Goal: Check status: Check status

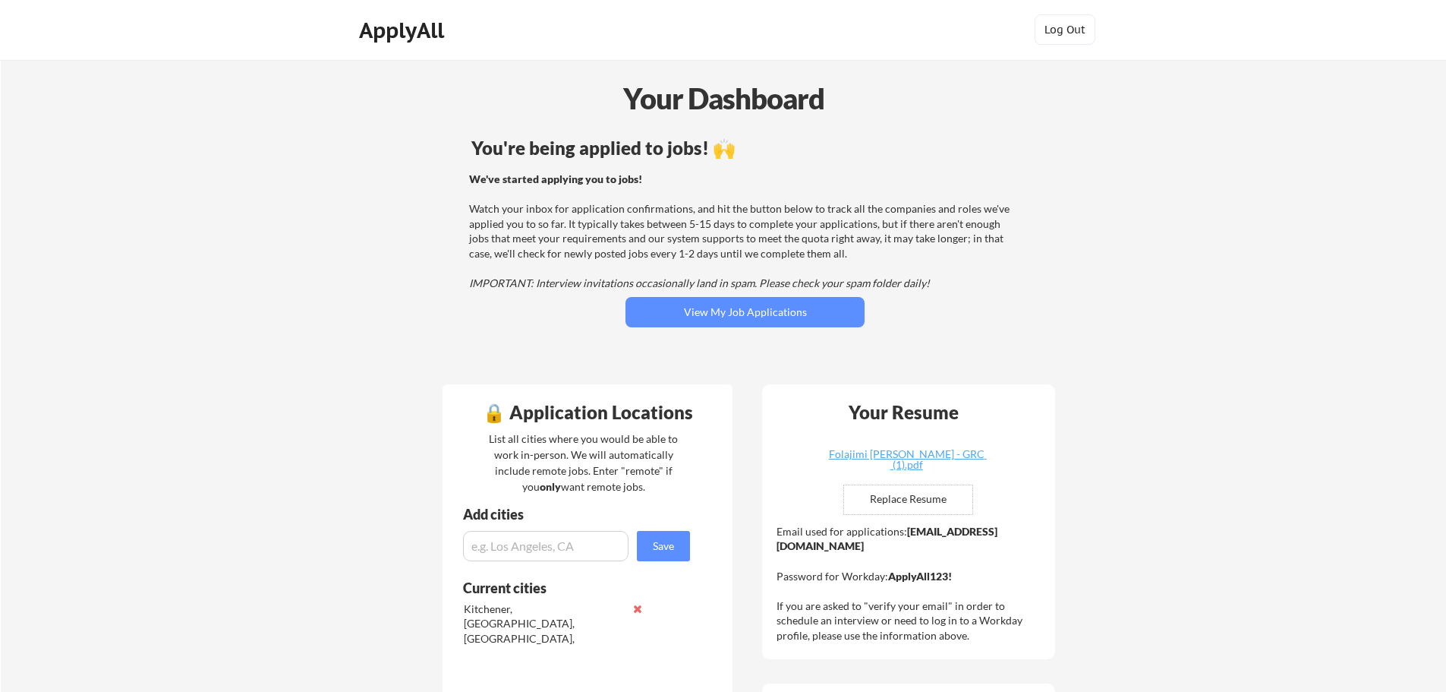
scroll to position [76, 0]
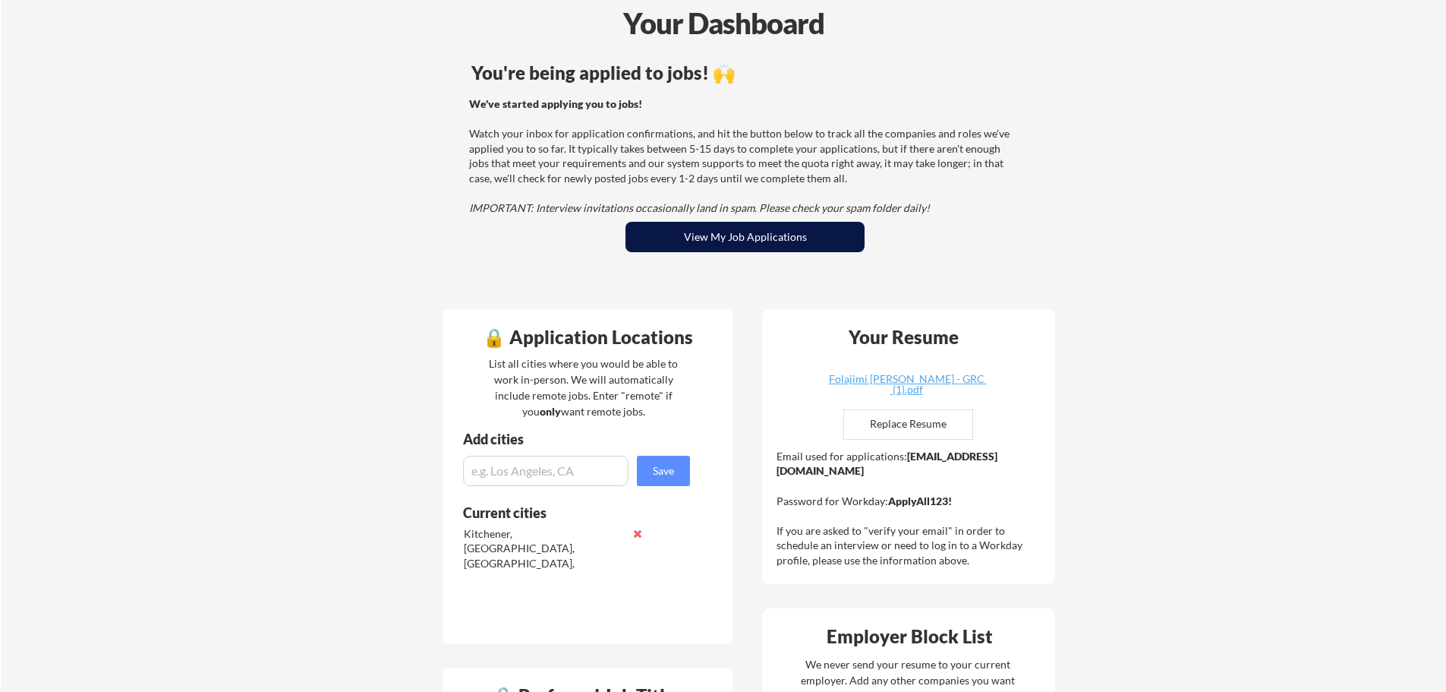
click at [775, 251] on button "View My Job Applications" at bounding box center [745, 237] width 239 height 30
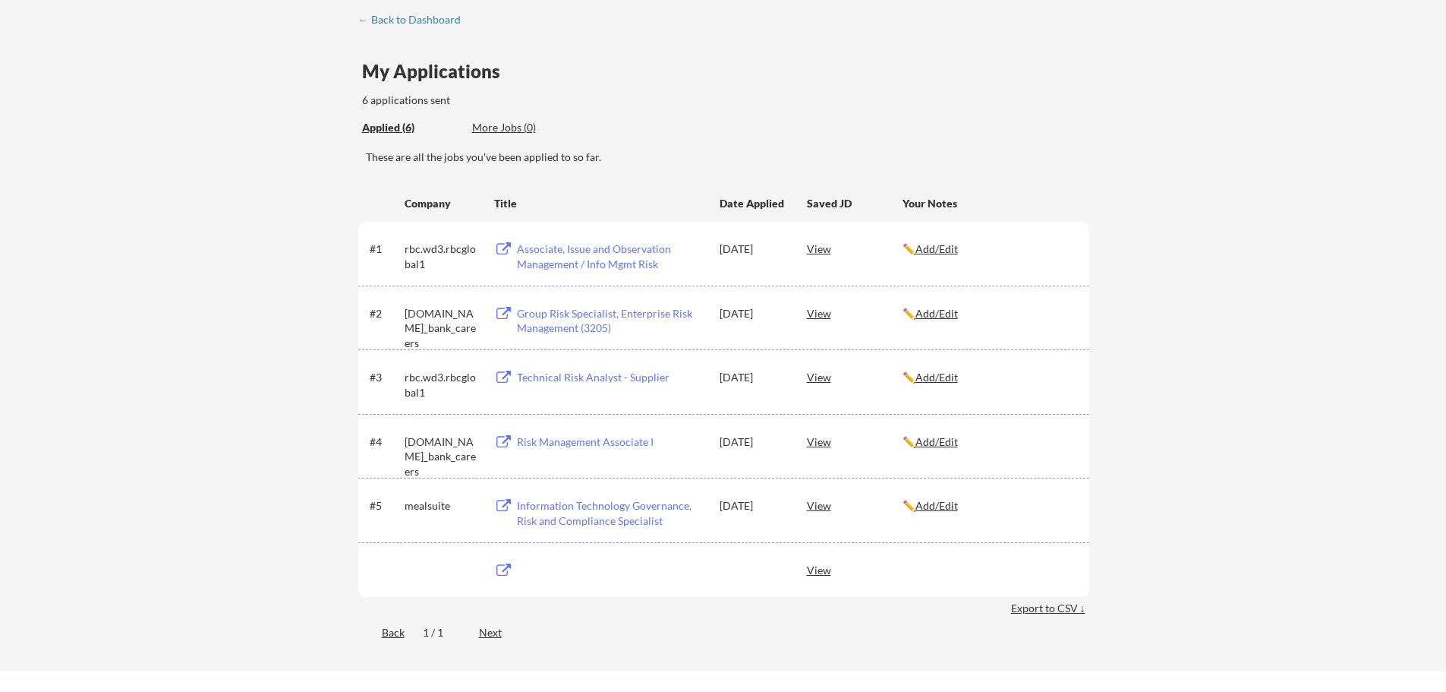
scroll to position [76, 0]
click at [398, 24] on div "← Back to Dashboard" at bounding box center [415, 19] width 114 height 11
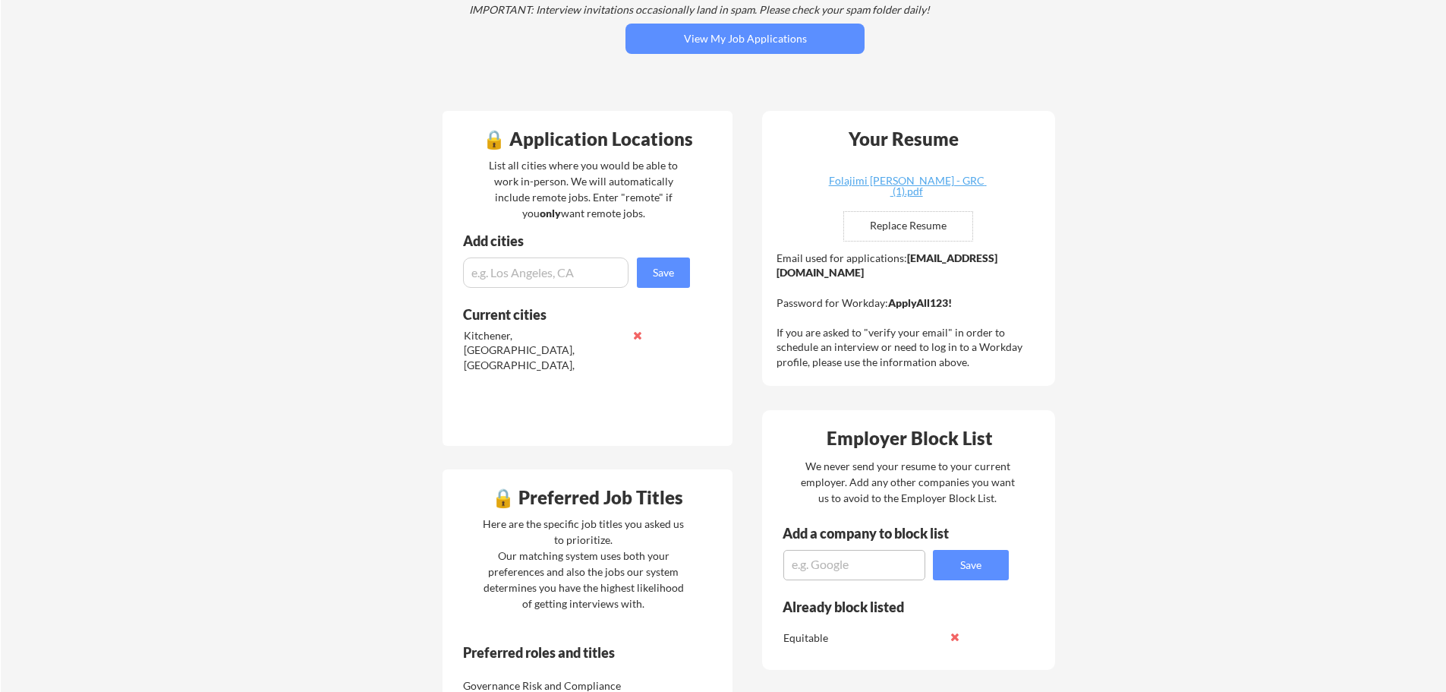
scroll to position [228, 0]
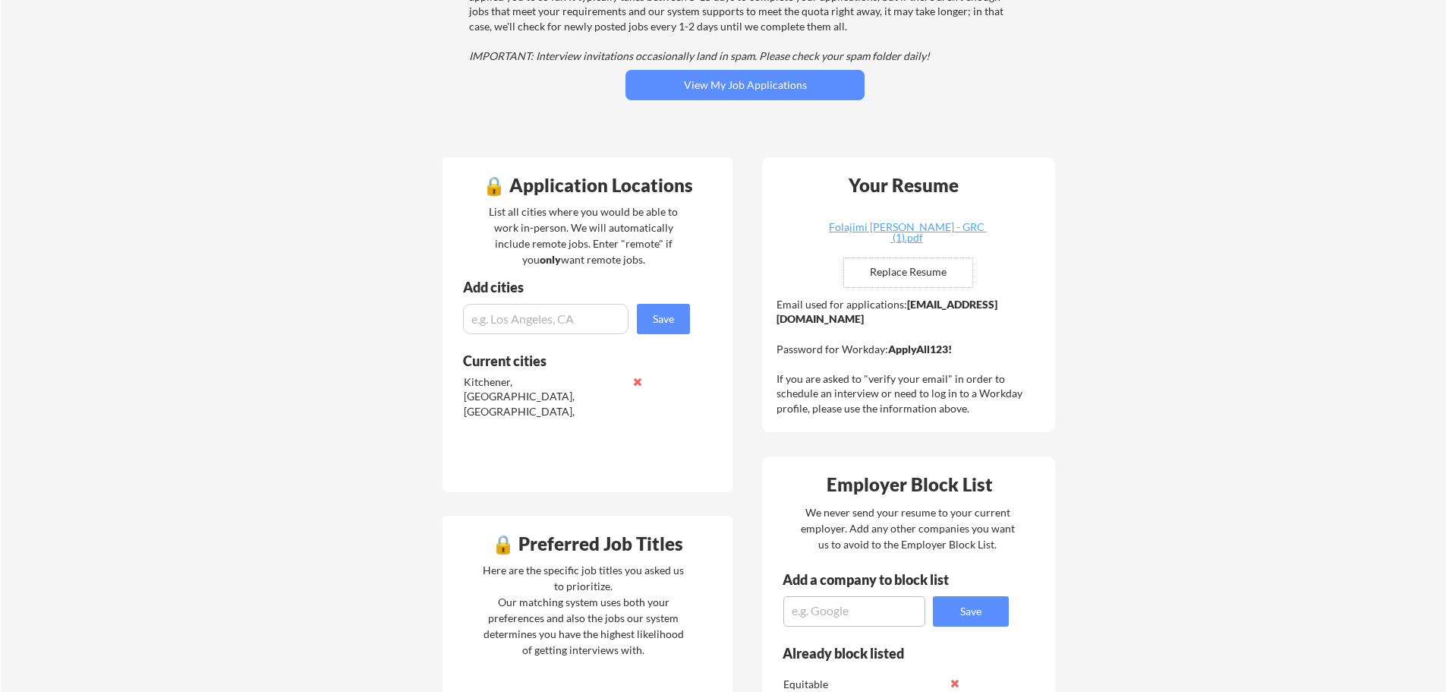
click at [863, 316] on strong "[EMAIL_ADDRESS][DOMAIN_NAME]" at bounding box center [887, 312] width 221 height 28
click at [863, 316] on strong "folajimi.ojomo@mailflux.com" at bounding box center [887, 312] width 221 height 28
click at [863, 316] on strong "[EMAIL_ADDRESS][DOMAIN_NAME]" at bounding box center [887, 312] width 221 height 28
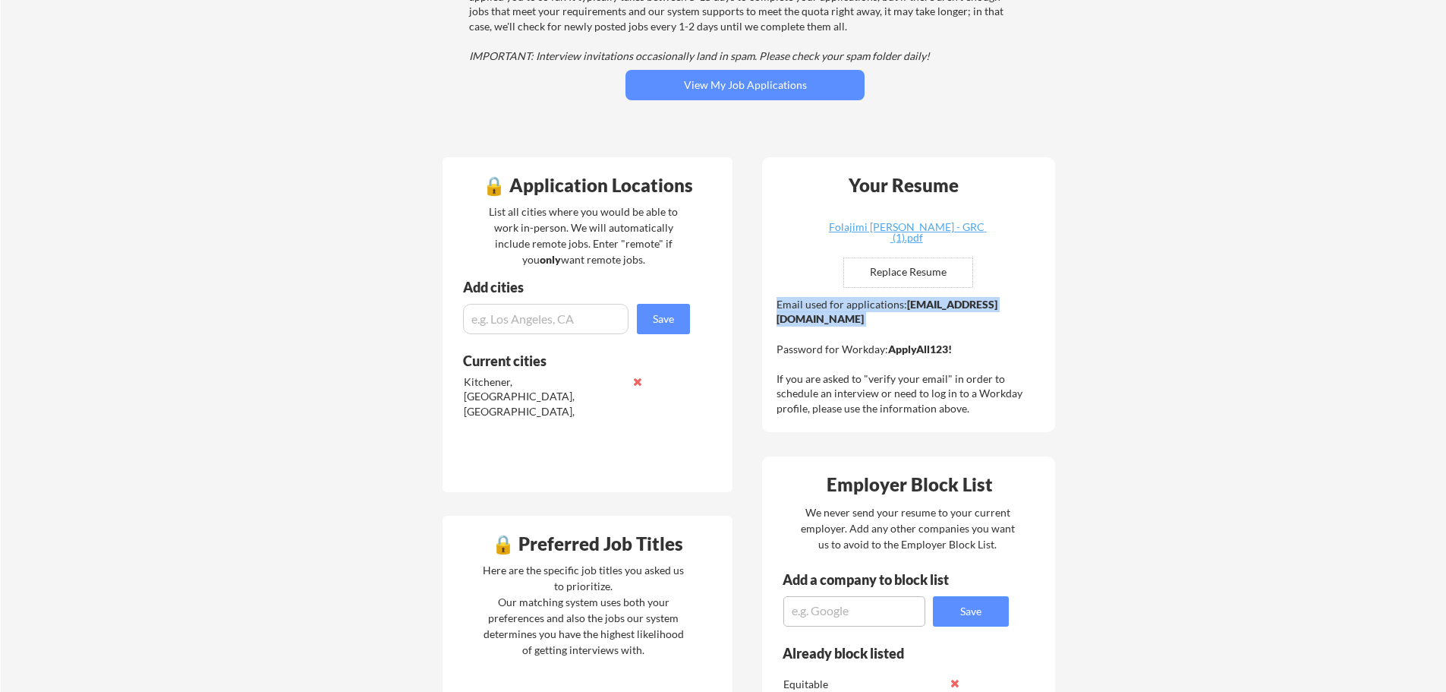
click at [863, 316] on strong "[EMAIL_ADDRESS][DOMAIN_NAME]" at bounding box center [887, 312] width 221 height 28
click at [914, 326] on div "Email used for applications: folajimi.ojomo@mailflux.com Password for Workday: …" at bounding box center [911, 356] width 268 height 119
drag, startPoint x: 925, startPoint y: 322, endPoint x: 777, endPoint y: 317, distance: 147.4
click at [777, 317] on div "Email used for applications: folajimi.ojomo@mailflux.com Password for Workday: …" at bounding box center [911, 356] width 268 height 119
copy strong "[EMAIL_ADDRESS][DOMAIN_NAME]"
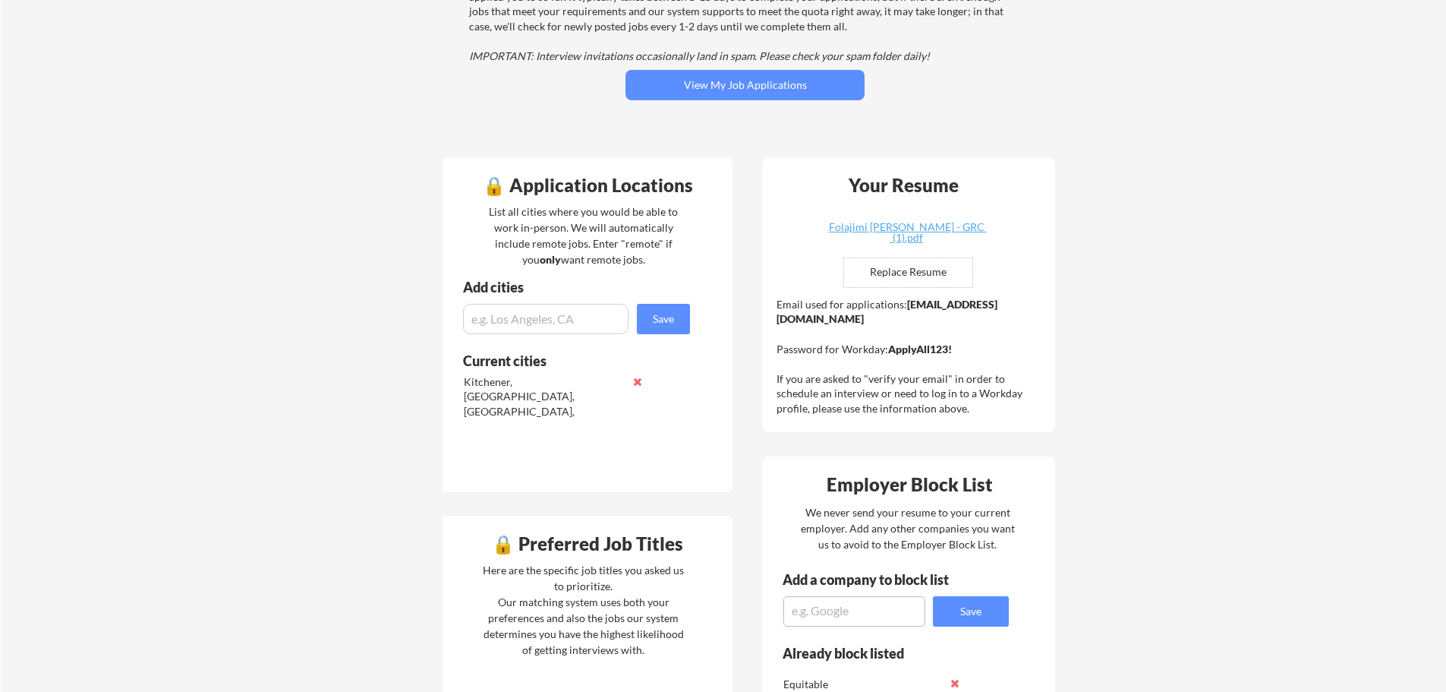
click at [954, 348] on div "Email used for applications: folajimi.ojomo@mailflux.com Password for Workday: …" at bounding box center [911, 356] width 268 height 119
drag, startPoint x: 954, startPoint y: 348, endPoint x: 921, endPoint y: 348, distance: 33.4
click at [921, 348] on div "Email used for applications: folajimi.ojomo@mailflux.com Password for Workday: …" at bounding box center [911, 356] width 268 height 119
copy strong "ApplyAll123!"
drag, startPoint x: 758, startPoint y: 74, endPoint x: 766, endPoint y: 61, distance: 14.3
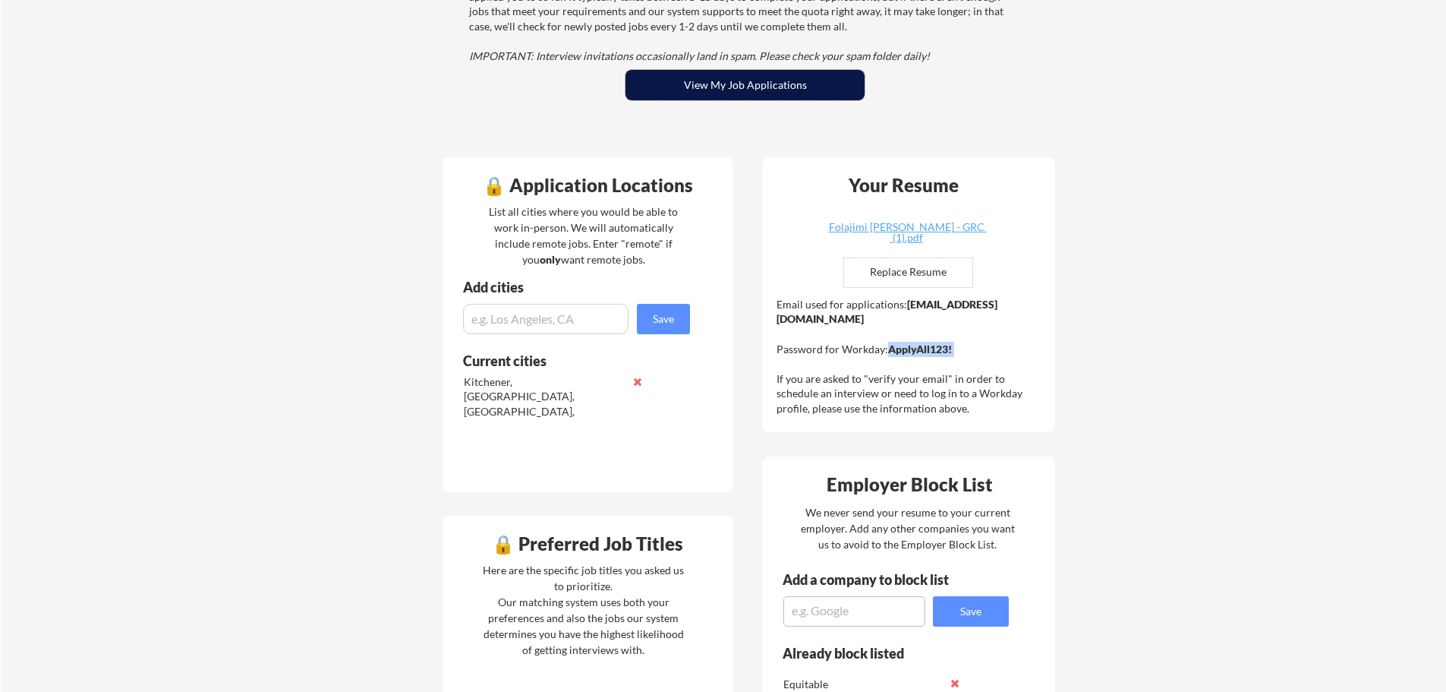
click at [758, 74] on button "View My Job Applications" at bounding box center [745, 85] width 239 height 30
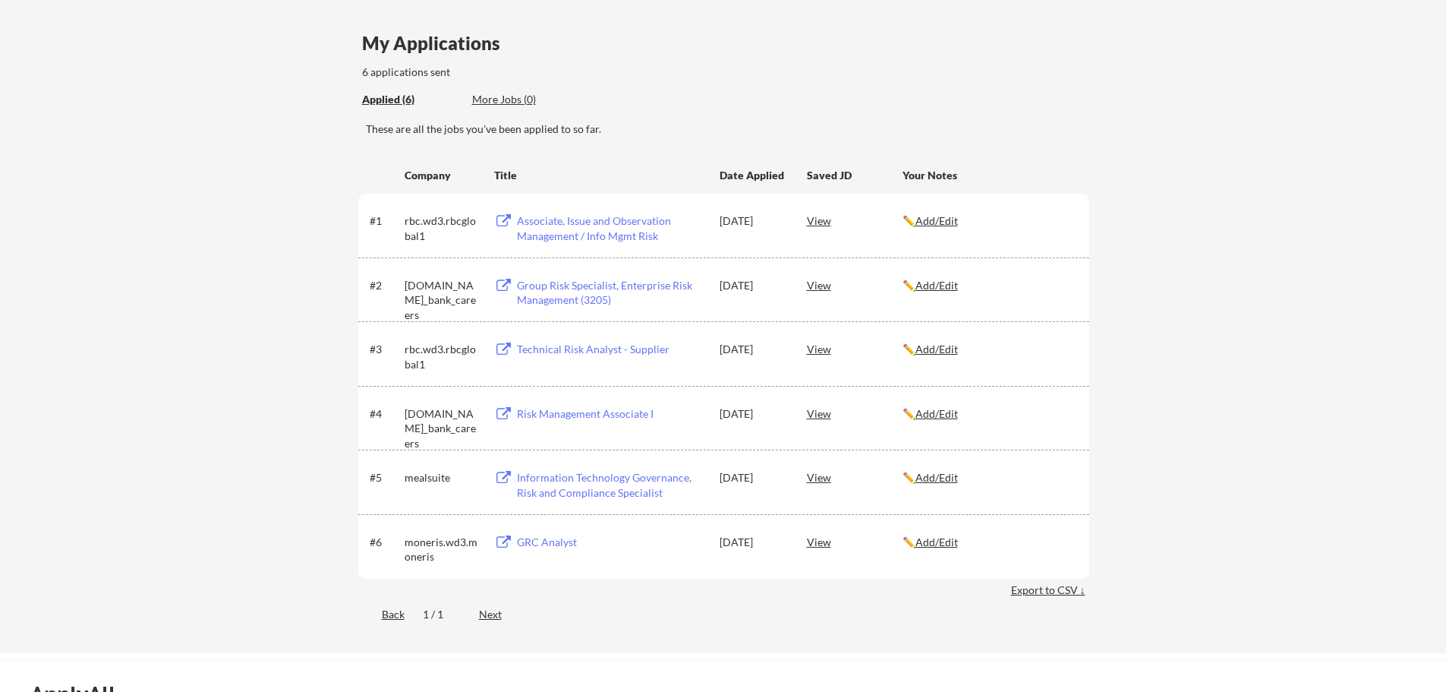
scroll to position [76, 0]
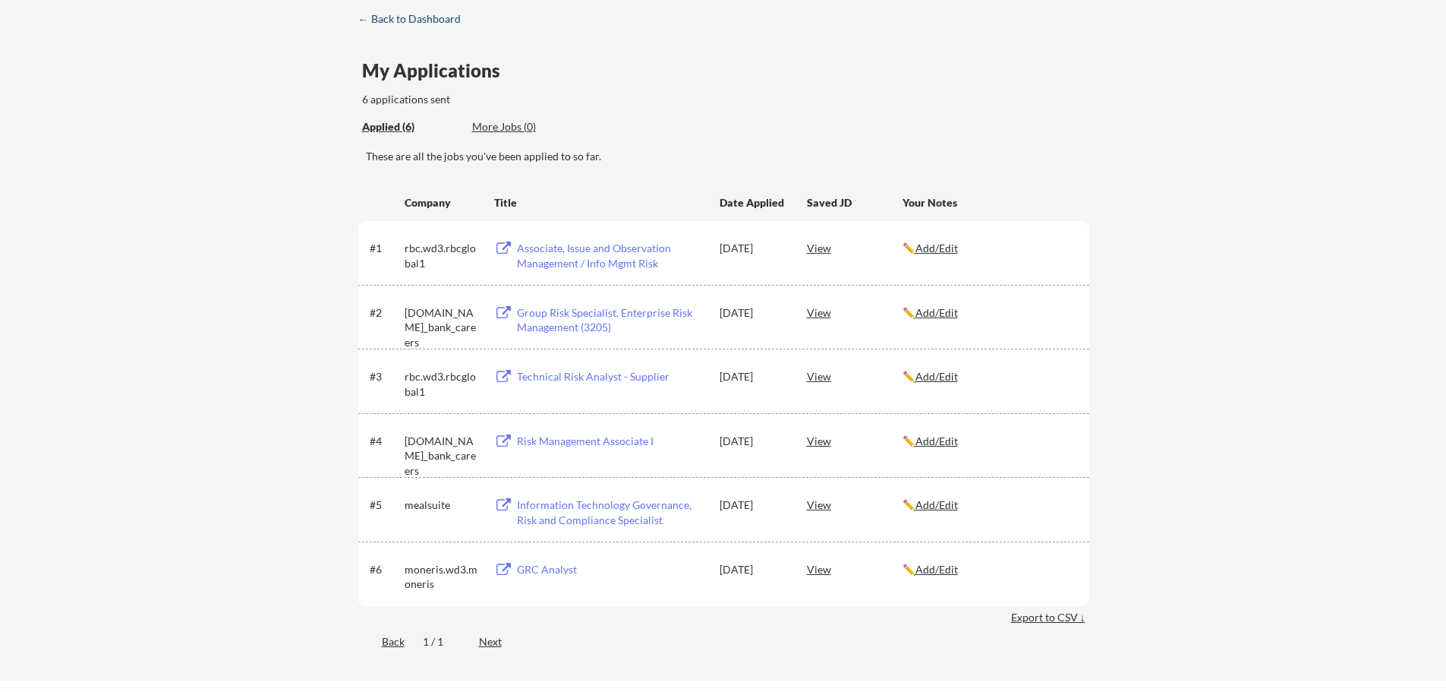
click at [453, 17] on div "← Back to Dashboard" at bounding box center [415, 19] width 114 height 11
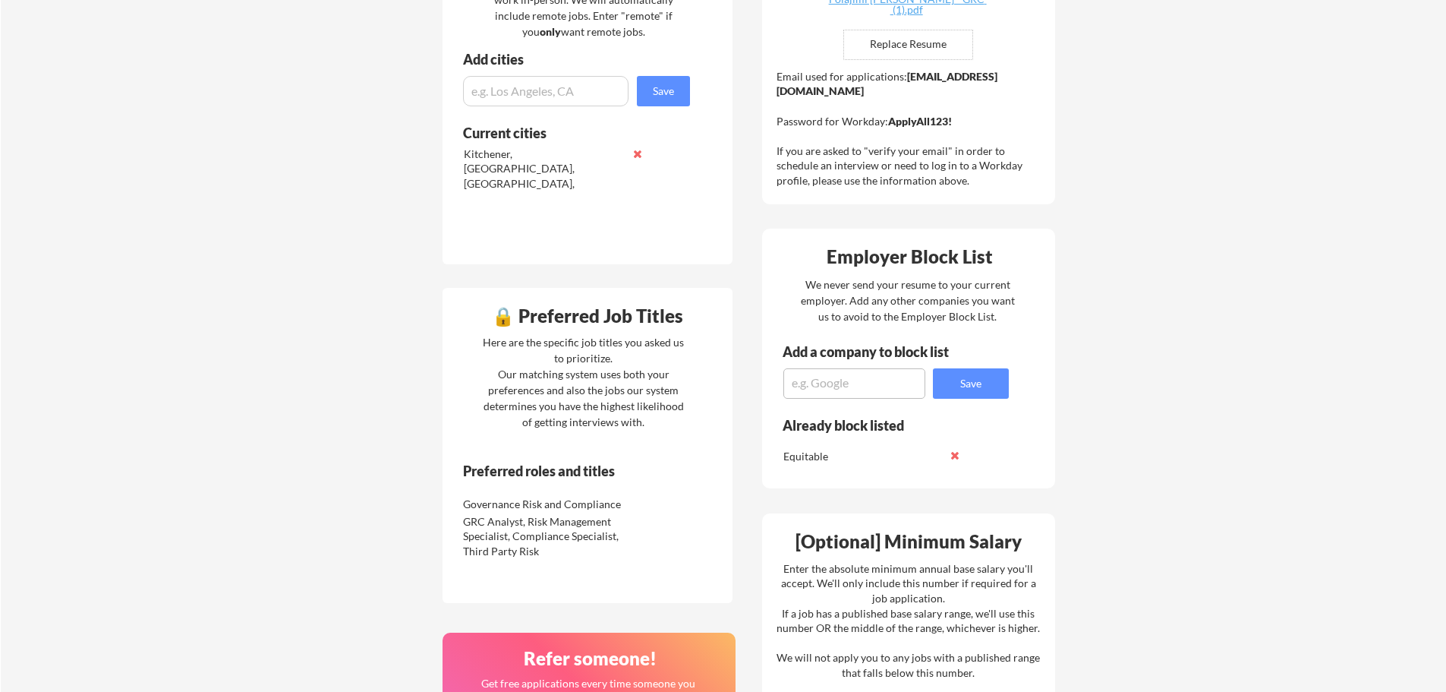
scroll to position [380, 0]
